Goal: Answer question/provide support: Answer question/provide support

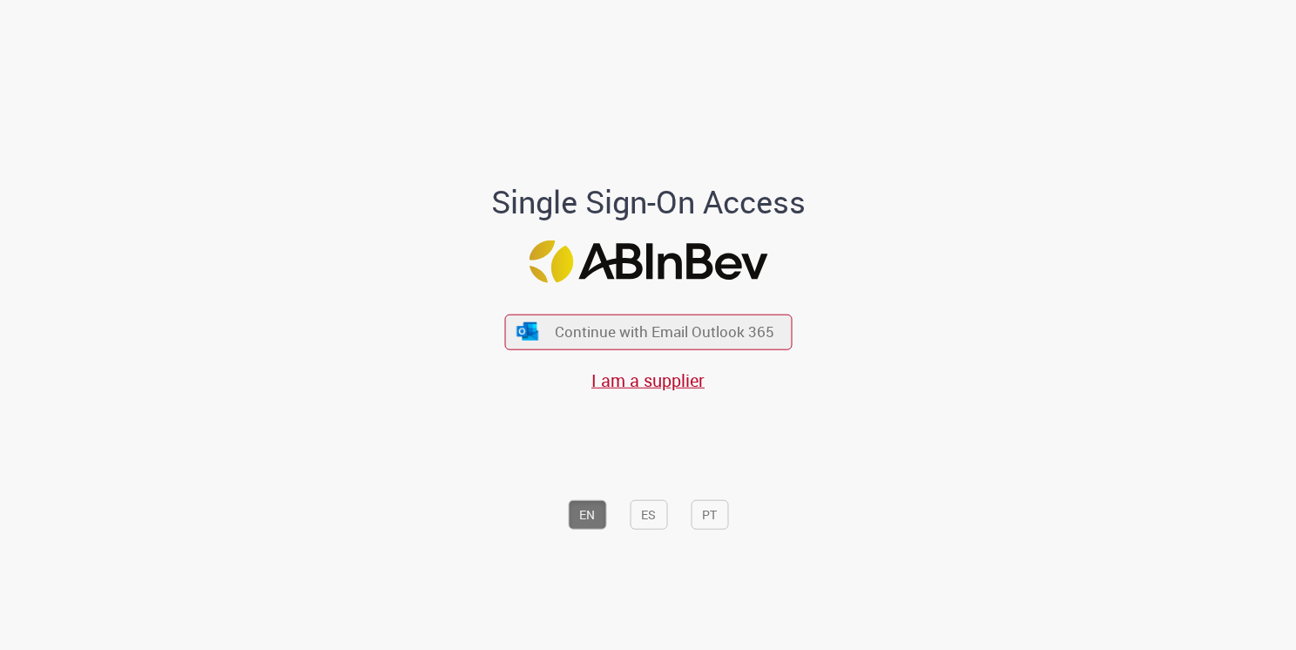
click at [729, 354] on div "Continue with Email Outlook 365 I am a supplier" at bounding box center [647, 343] width 287 height 97
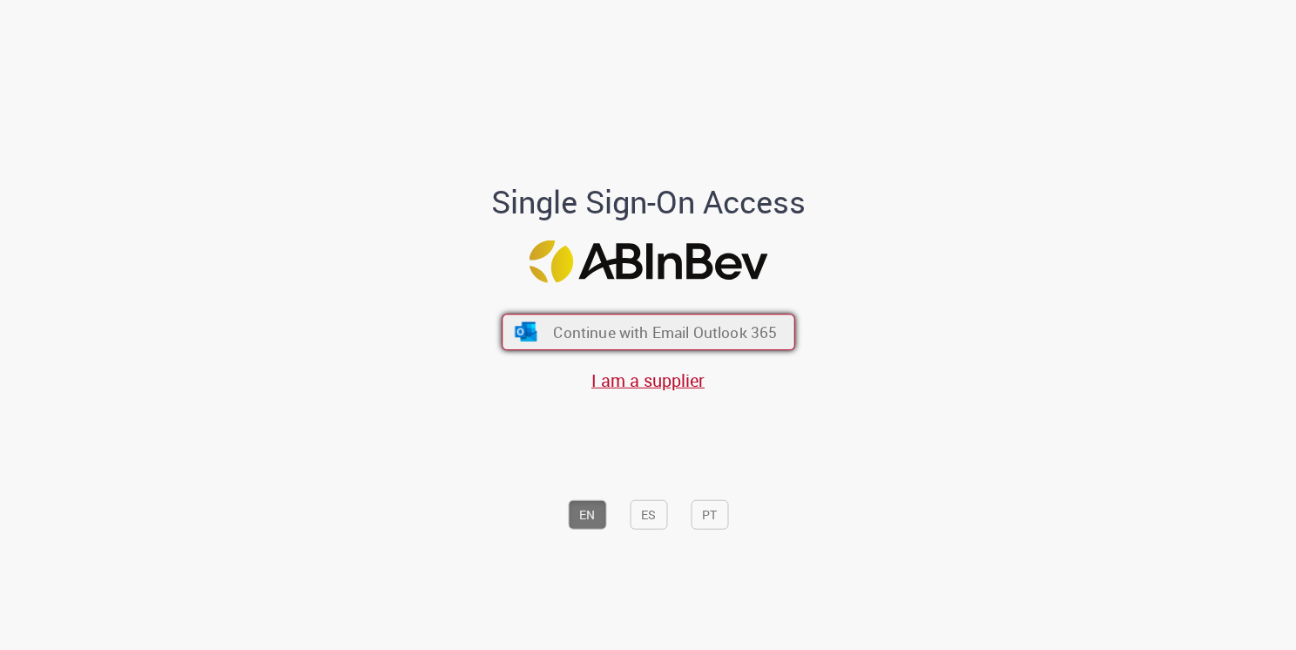
click at [735, 336] on span "Continue with Email Outlook 365" at bounding box center [665, 331] width 224 height 20
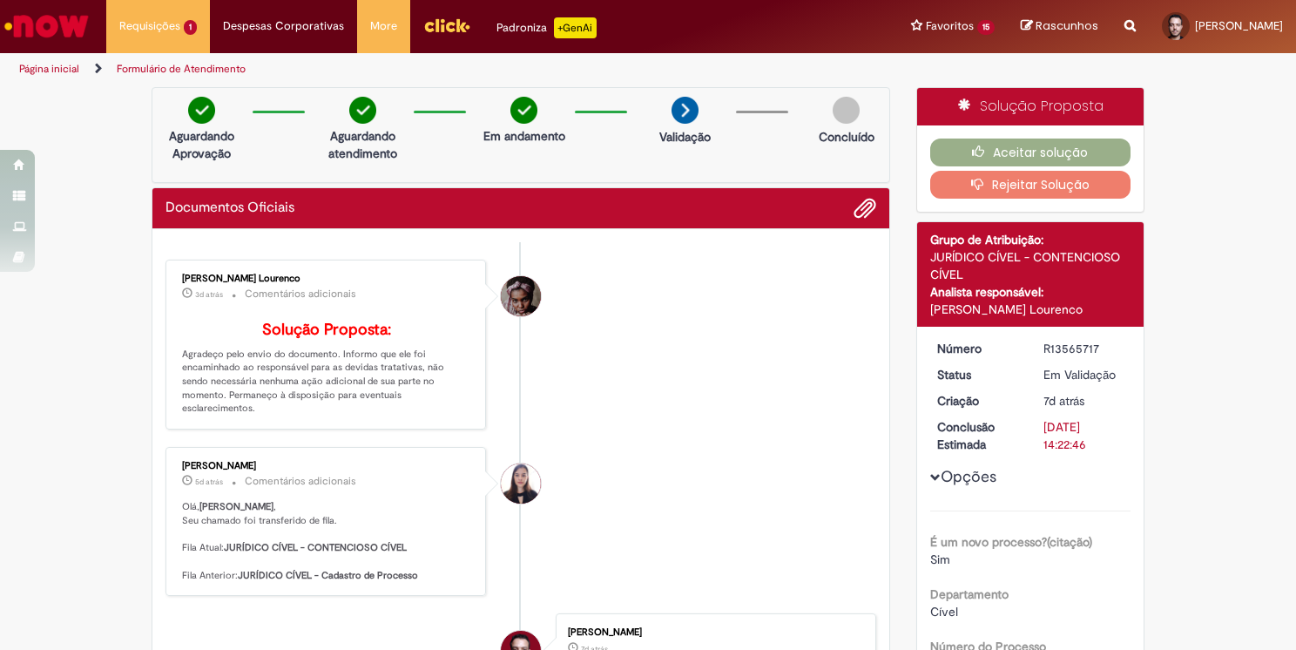
click at [692, 402] on li "Luana Pontes Lourenco 3d atrás 3 dias atrás Comentários adicionais Solução Prop…" at bounding box center [520, 344] width 710 height 170
click at [972, 149] on icon "button" at bounding box center [982, 151] width 21 height 12
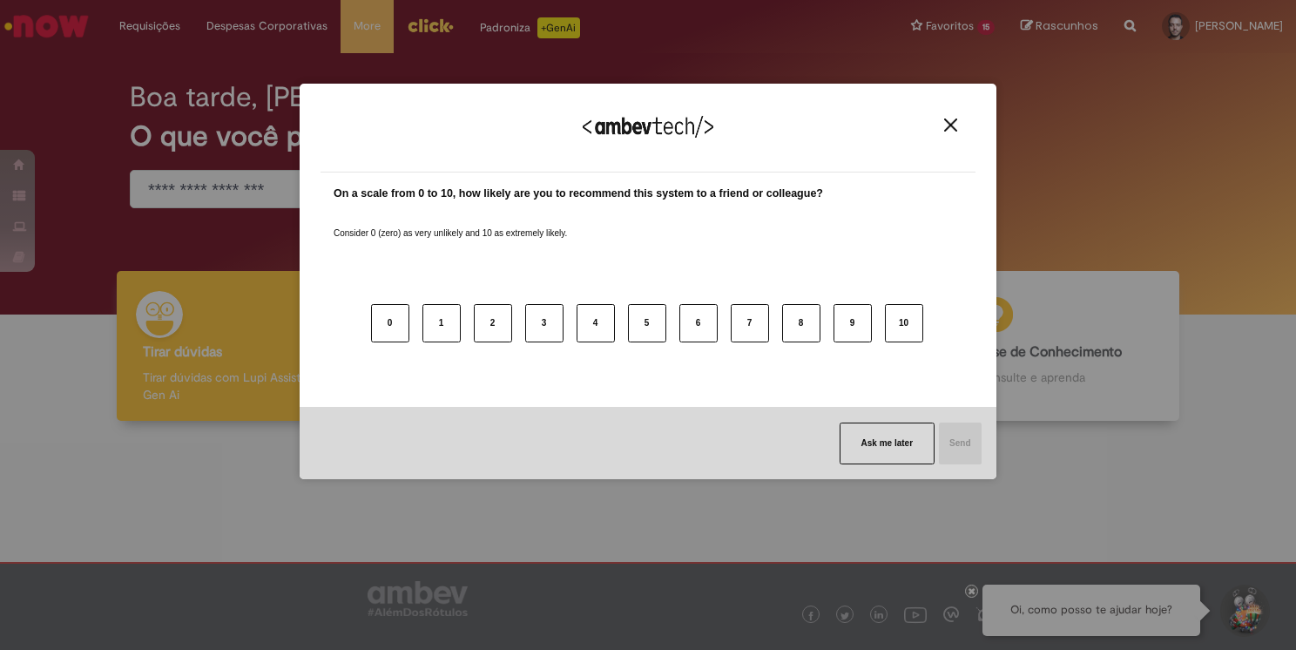
click at [953, 123] on img "Close" at bounding box center [950, 124] width 13 height 13
